Goal: Transaction & Acquisition: Subscribe to service/newsletter

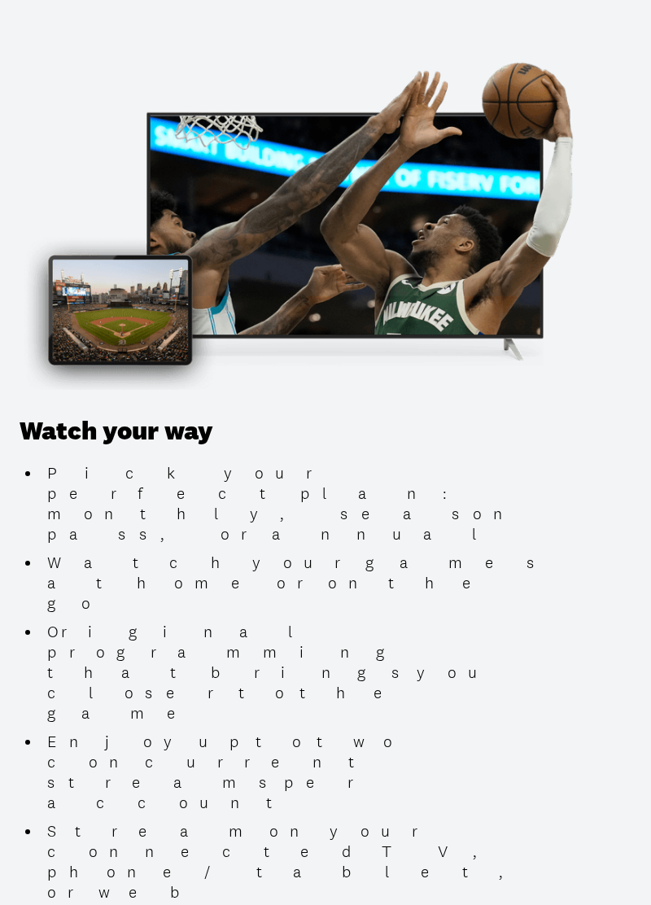
scroll to position [1610, 0]
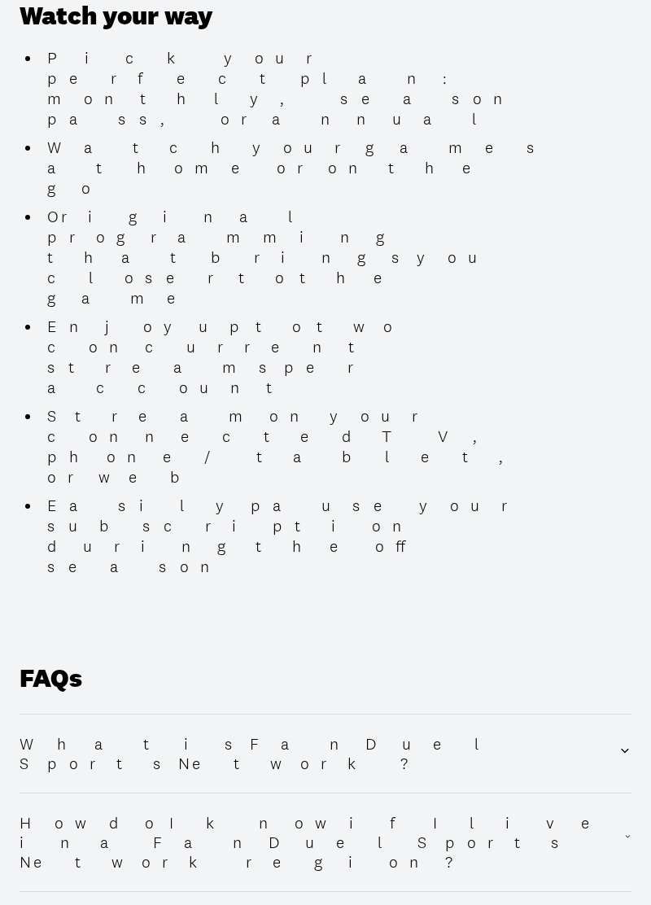
scroll to position [2026, 0]
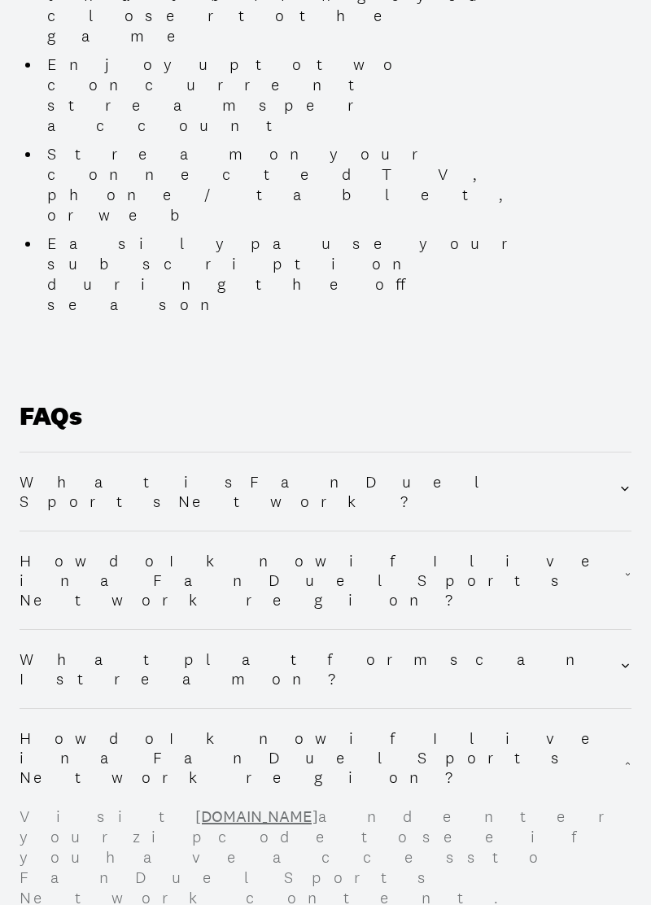
scroll to position [2308, 0]
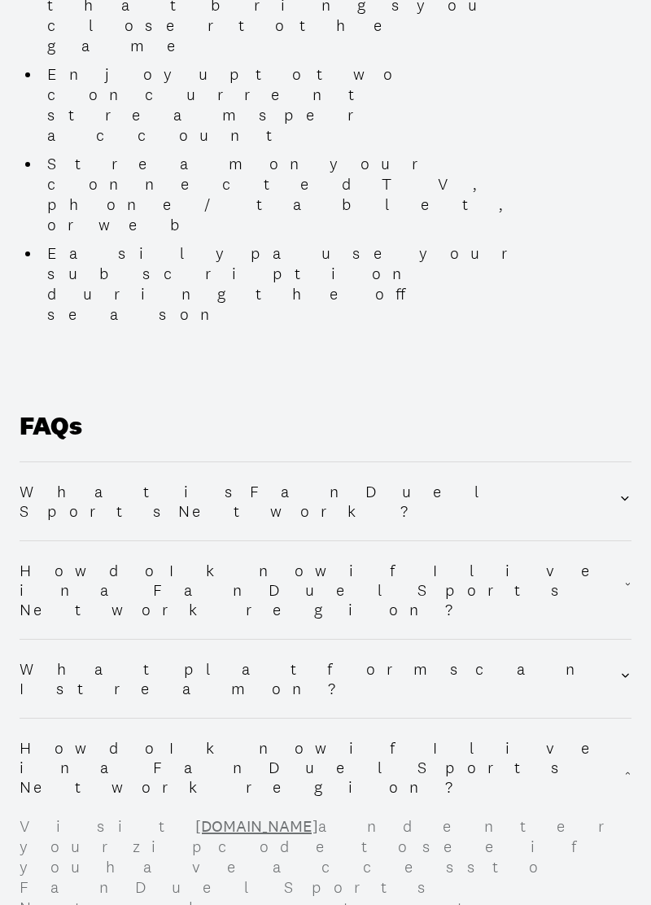
scroll to position [2275, 0]
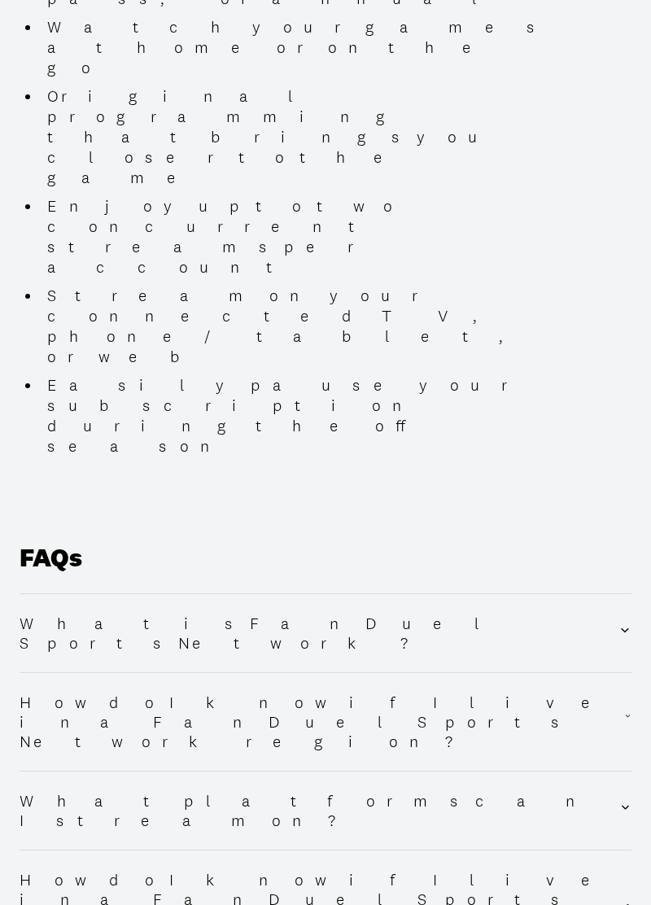
scroll to position [2143, 0]
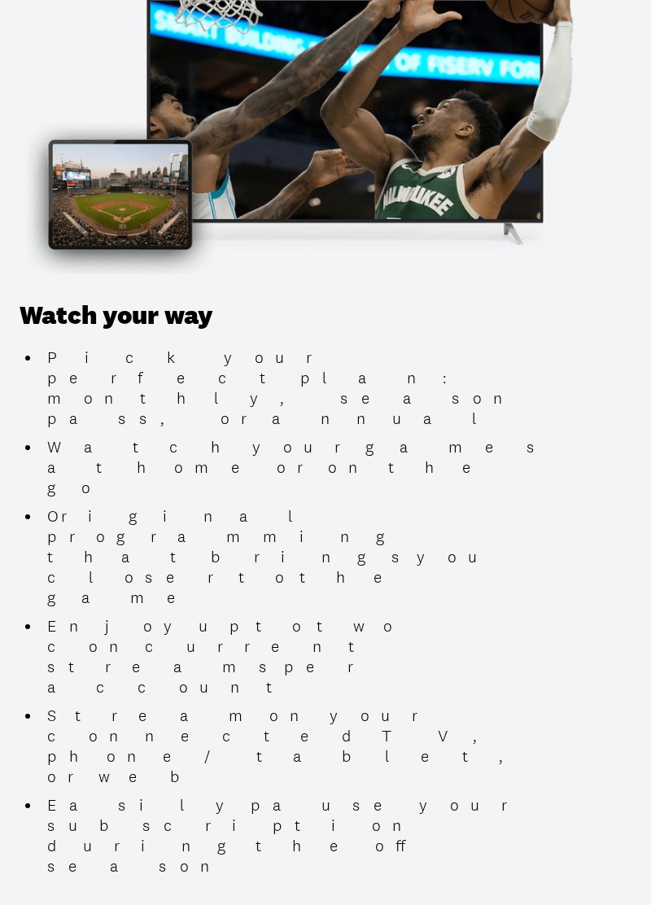
scroll to position [1724, 0]
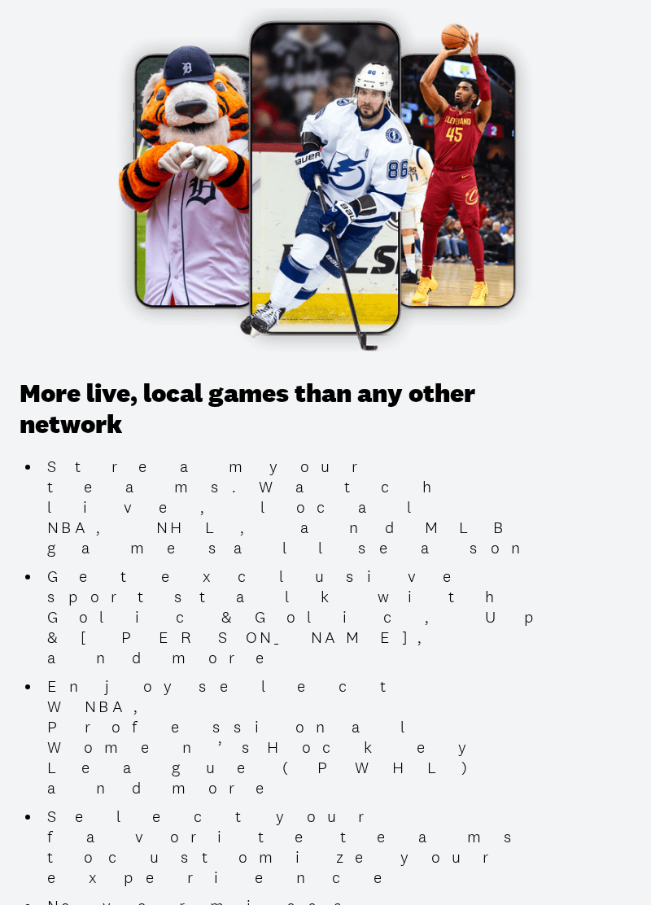
scroll to position [0, 0]
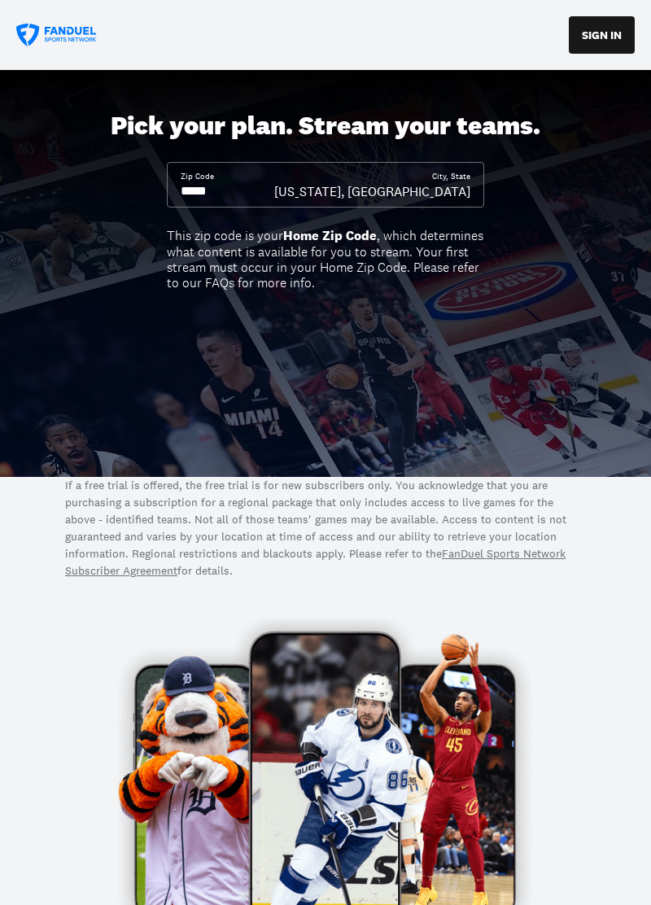
click at [274, 182] on input at bounding box center [228, 191] width 94 height 18
type input "*"
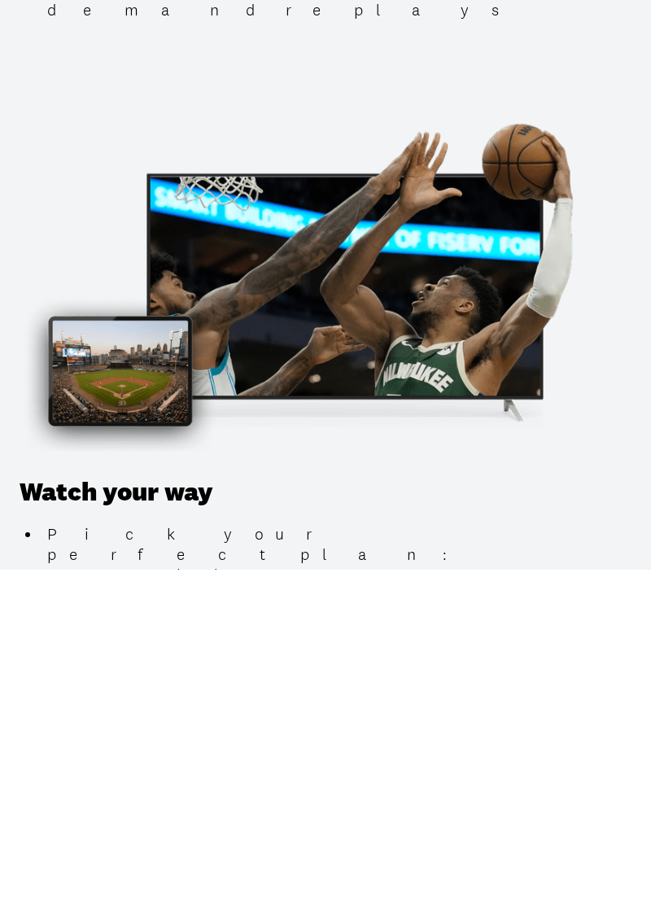
scroll to position [1479, 0]
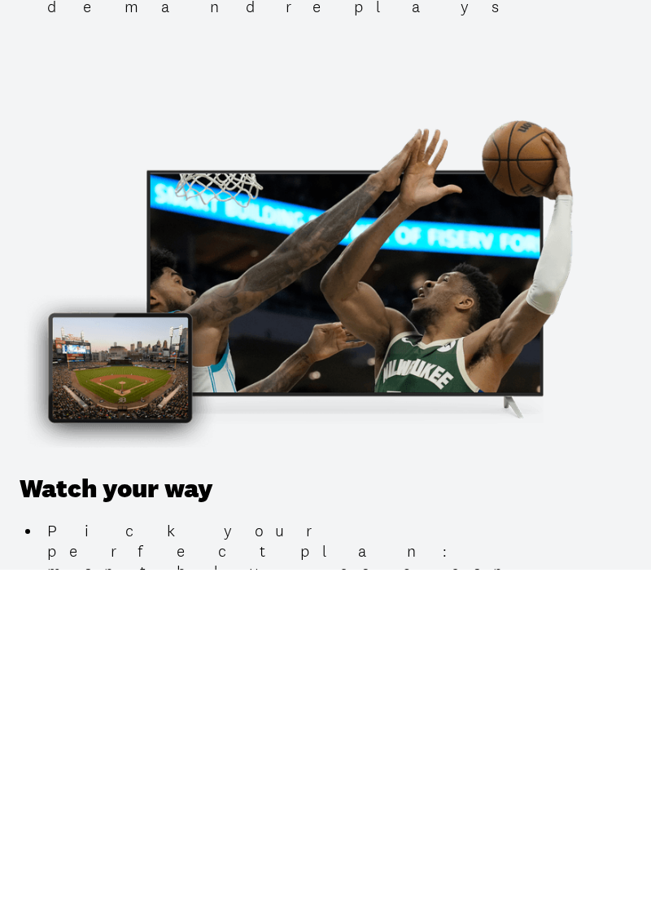
type input "*****"
